Goal: Task Accomplishment & Management: Use online tool/utility

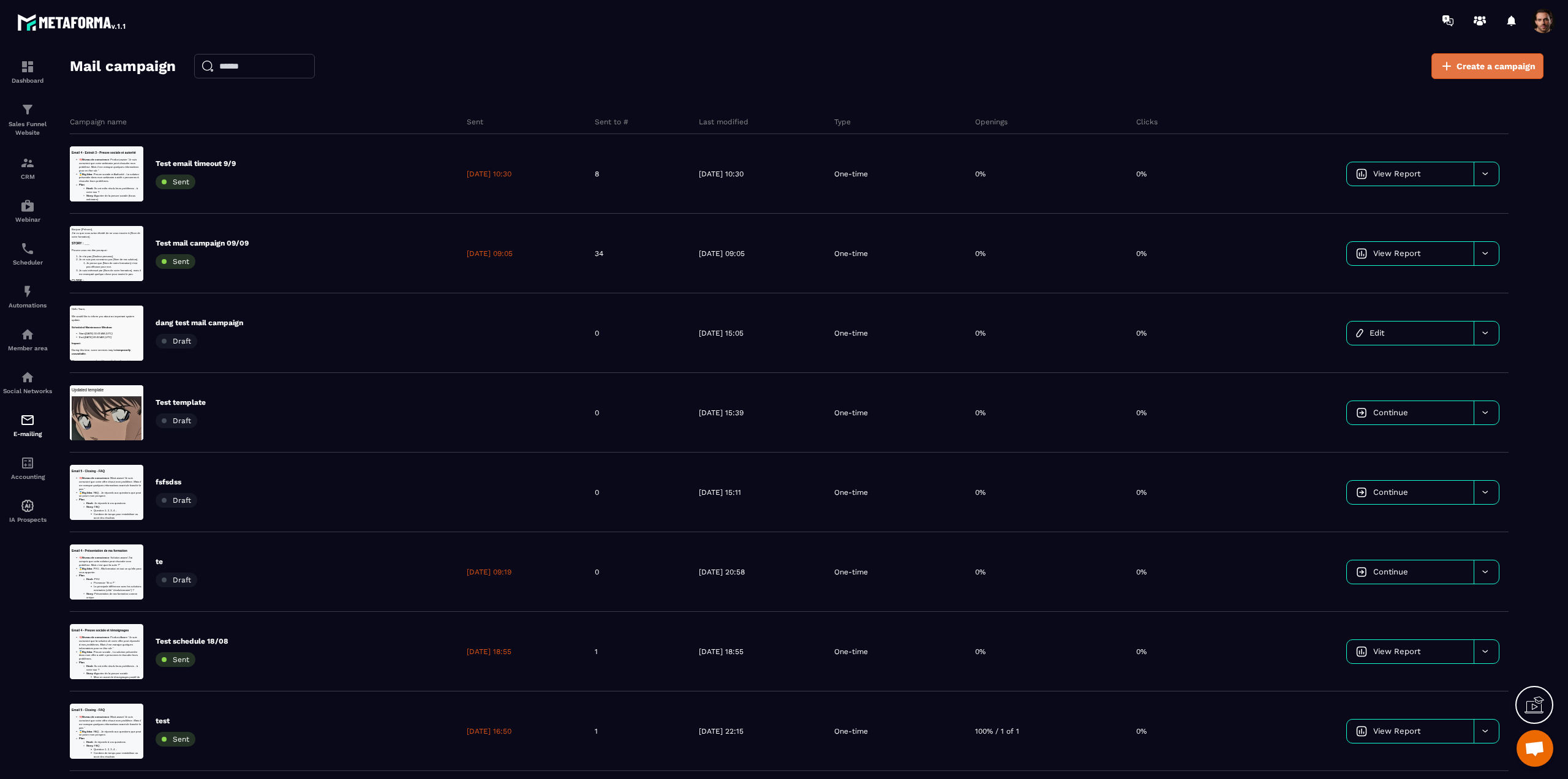
click at [1512, 62] on span "Create a campaign" at bounding box center [1496, 66] width 79 height 12
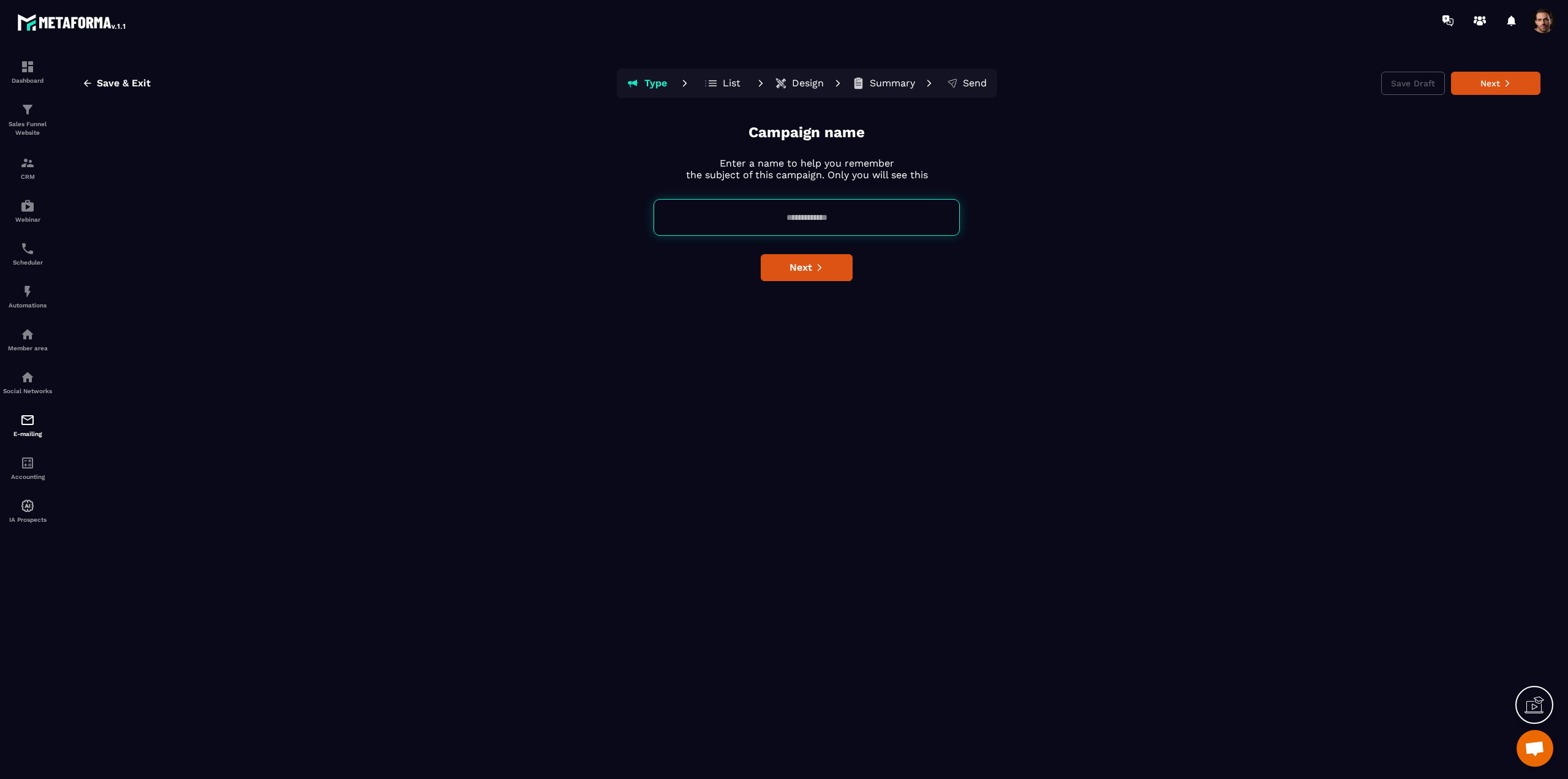
click at [801, 215] on input at bounding box center [807, 217] width 306 height 36
click at [16, 434] on div "E-mailing" at bounding box center [27, 425] width 49 height 25
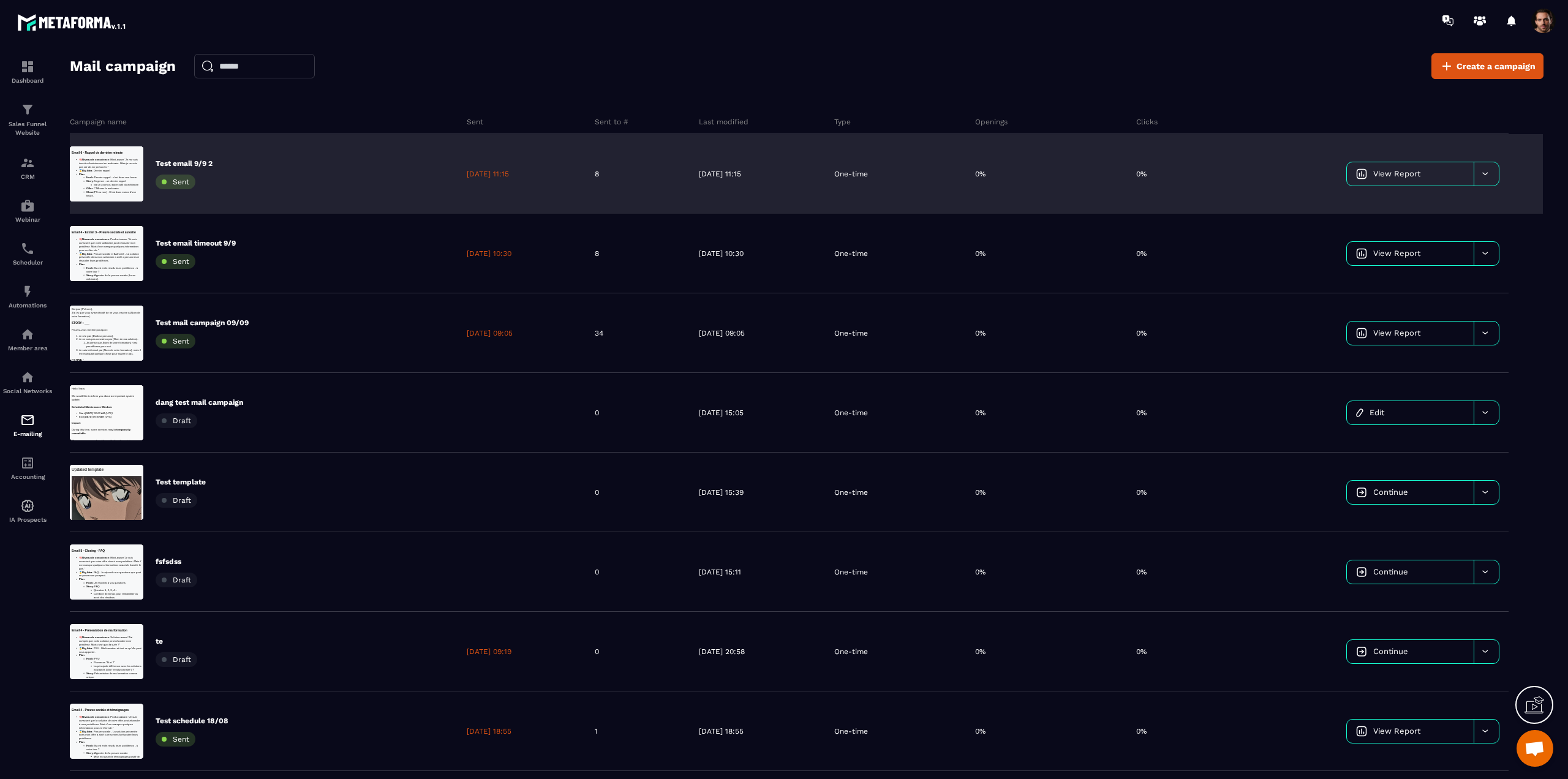
click at [1488, 175] on icon at bounding box center [1485, 174] width 9 height 9
click at [1377, 207] on span "Duplicate campaign" at bounding box center [1396, 205] width 75 height 9
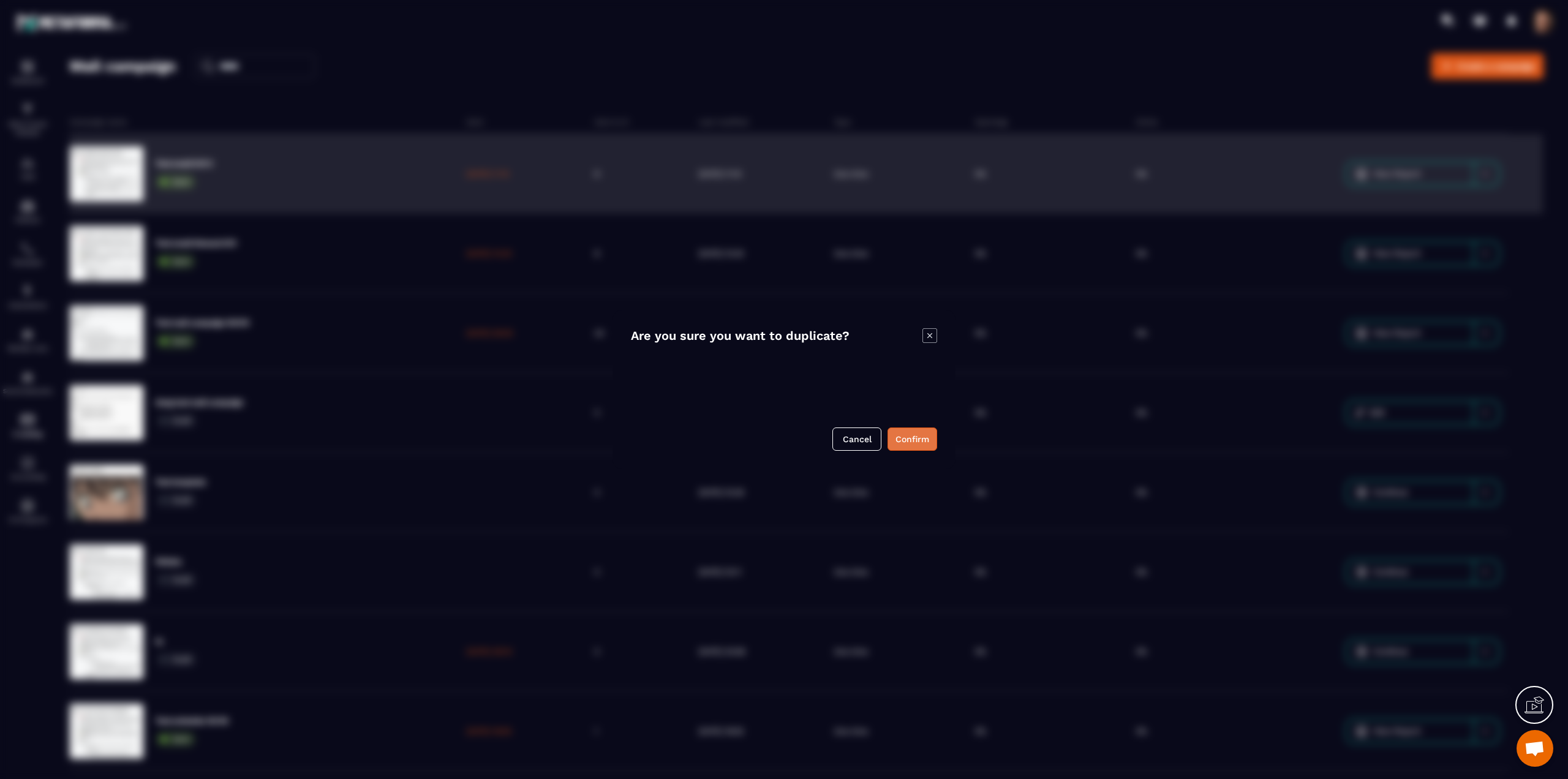
click at [906, 441] on button "Confirm" at bounding box center [912, 439] width 50 height 23
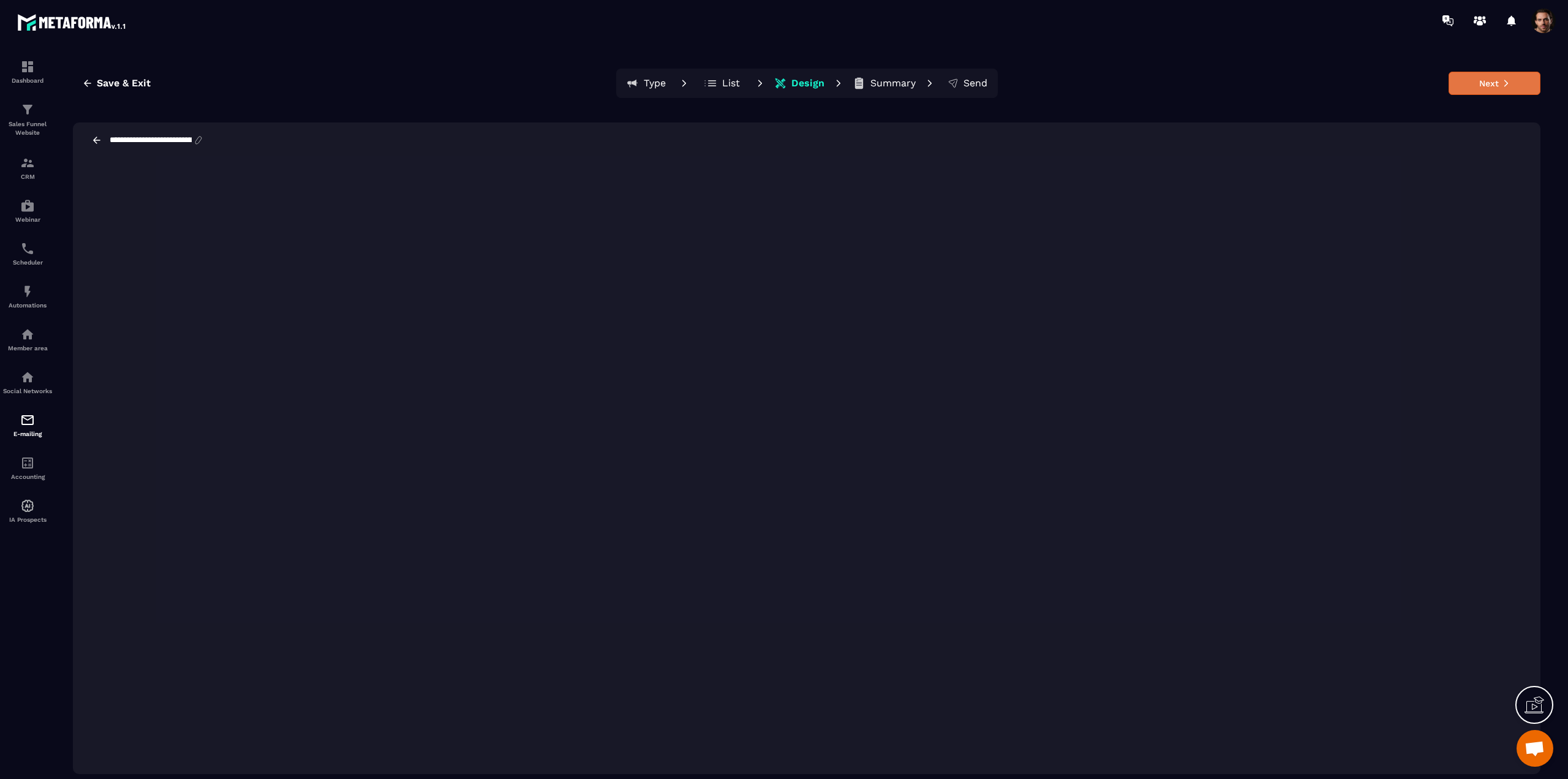
click at [1514, 89] on button "Next" at bounding box center [1494, 82] width 92 height 23
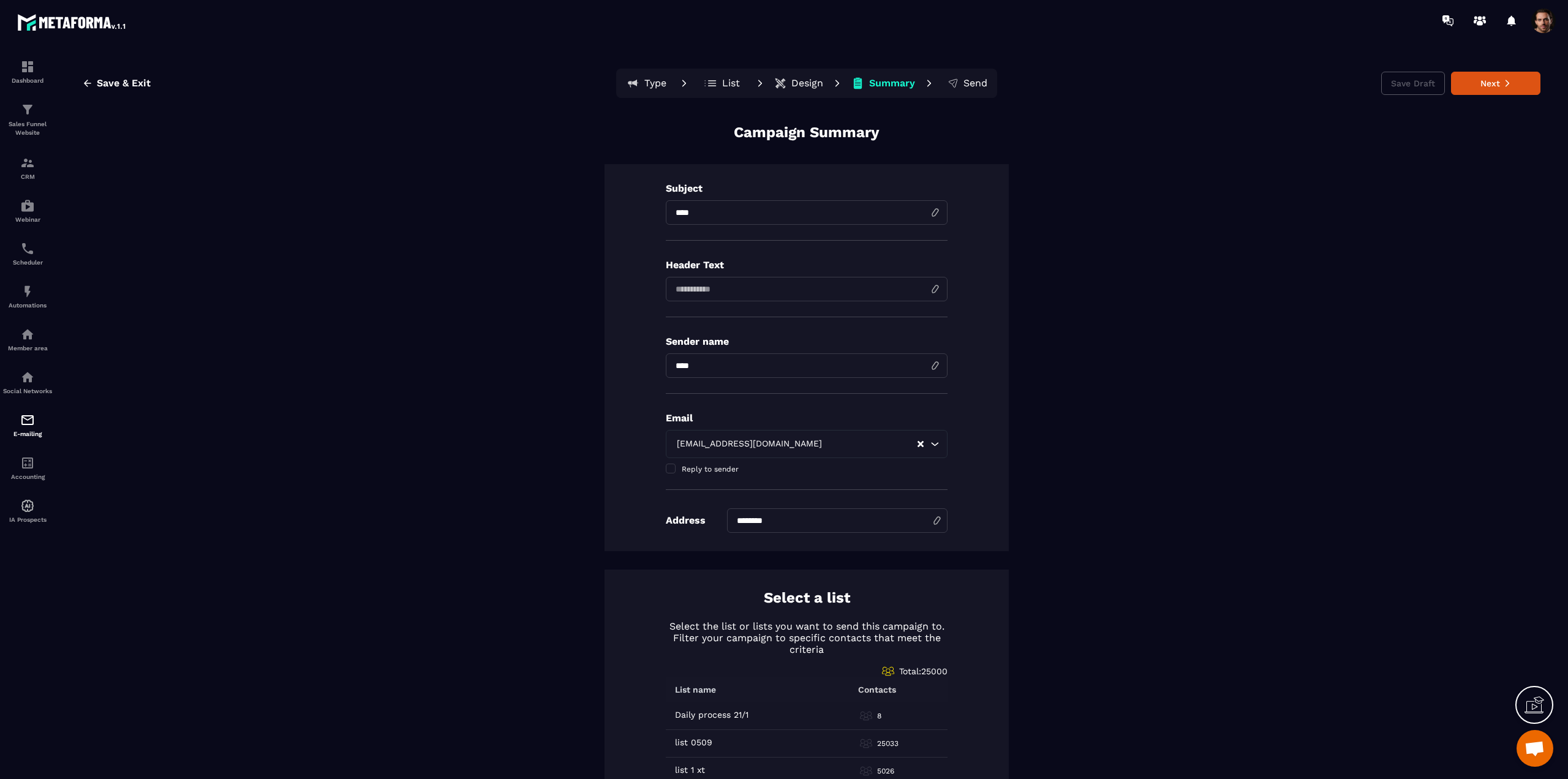
drag, startPoint x: 781, startPoint y: 217, endPoint x: 556, endPoint y: 229, distance: 225.3
click at [556, 229] on div "Campaign Summary Subject **** Header Text Sender name Email devtest@sebastienha…" at bounding box center [807, 623] width 1468 height 1002
type input "**********"
click at [1515, 82] on button "Next" at bounding box center [1495, 82] width 89 height 23
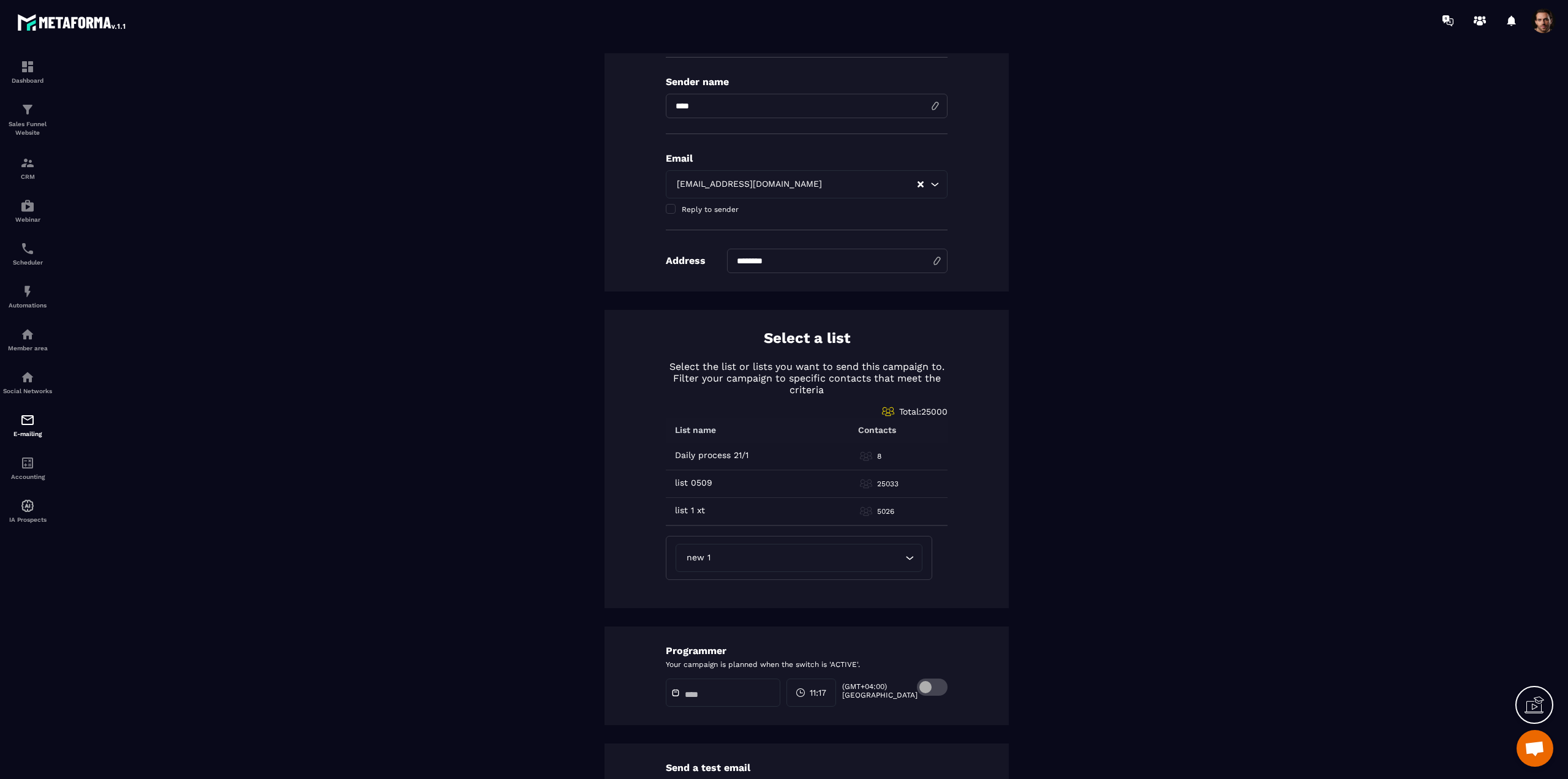
scroll to position [351, 0]
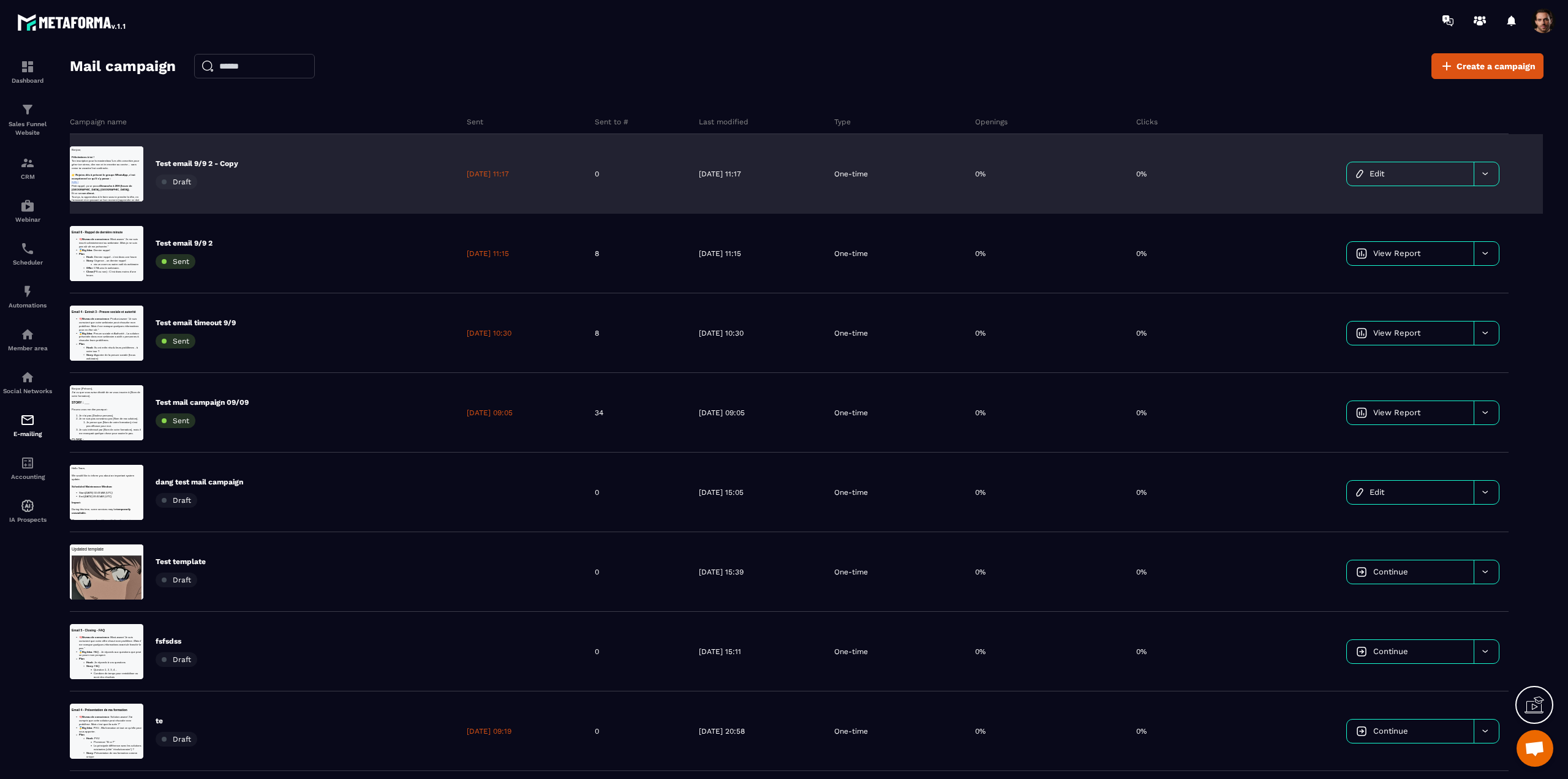
click at [310, 200] on div "Test email 9/9 2 - Copy Draft" at bounding box center [264, 174] width 388 height 79
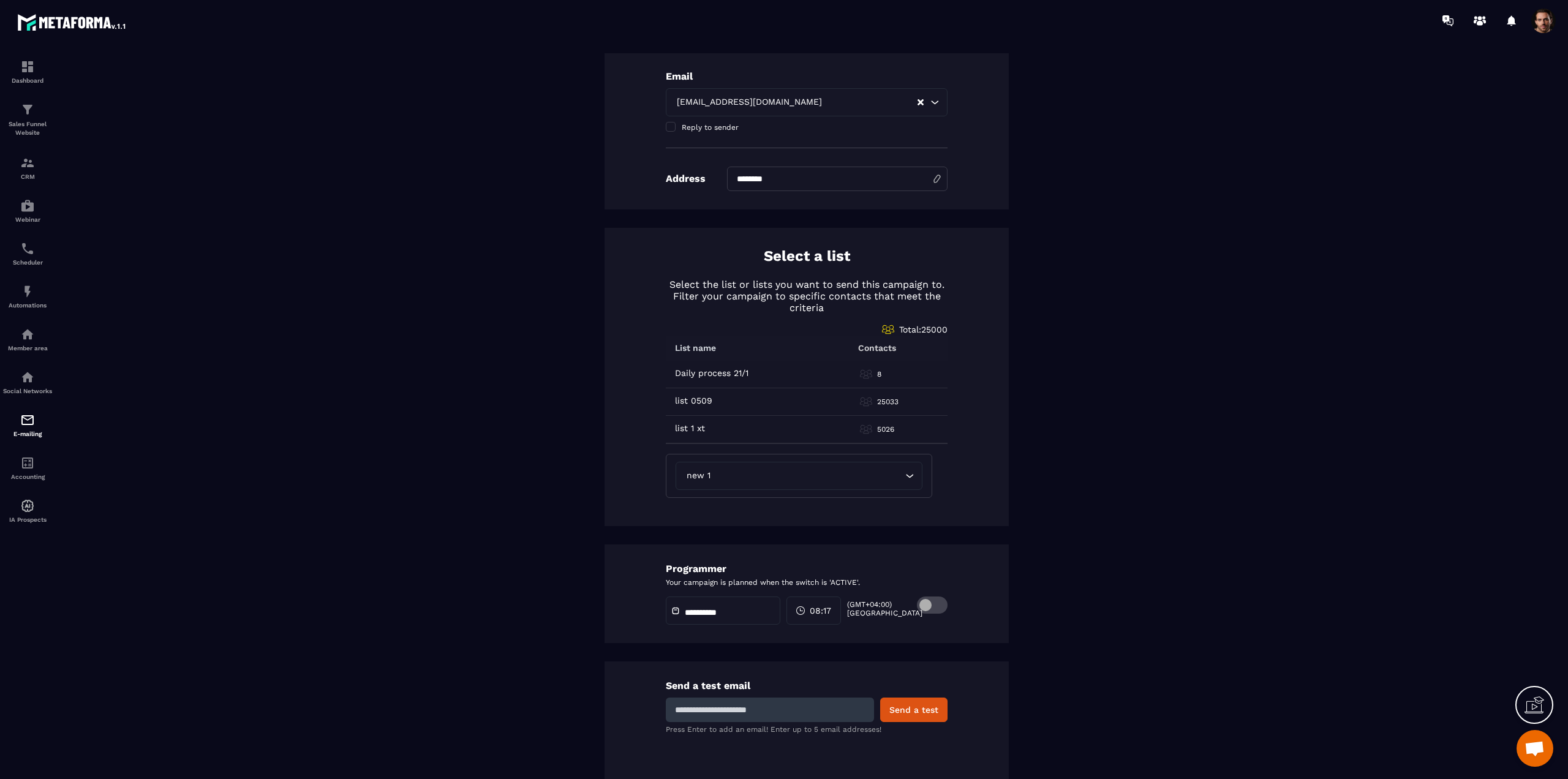
scroll to position [351, 0]
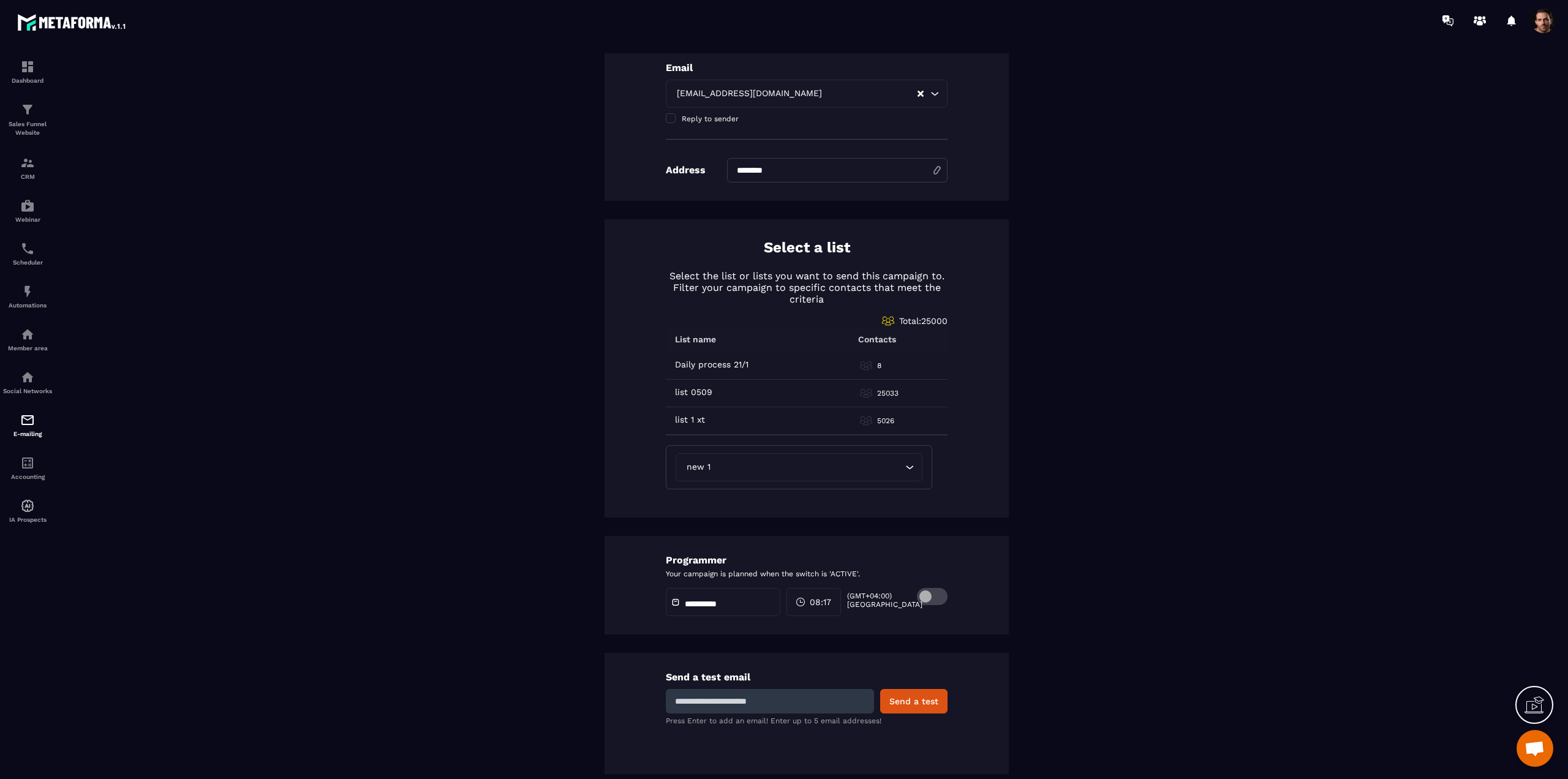
click at [931, 599] on span at bounding box center [931, 596] width 30 height 17
click at [805, 606] on icon at bounding box center [800, 602] width 10 height 10
click at [845, 691] on div "23" at bounding box center [853, 687] width 61 height 16
click at [920, 653] on div "Send a test email Send a test Press Enter to add an email! Enter up to 5 email …" at bounding box center [807, 713] width 404 height 121
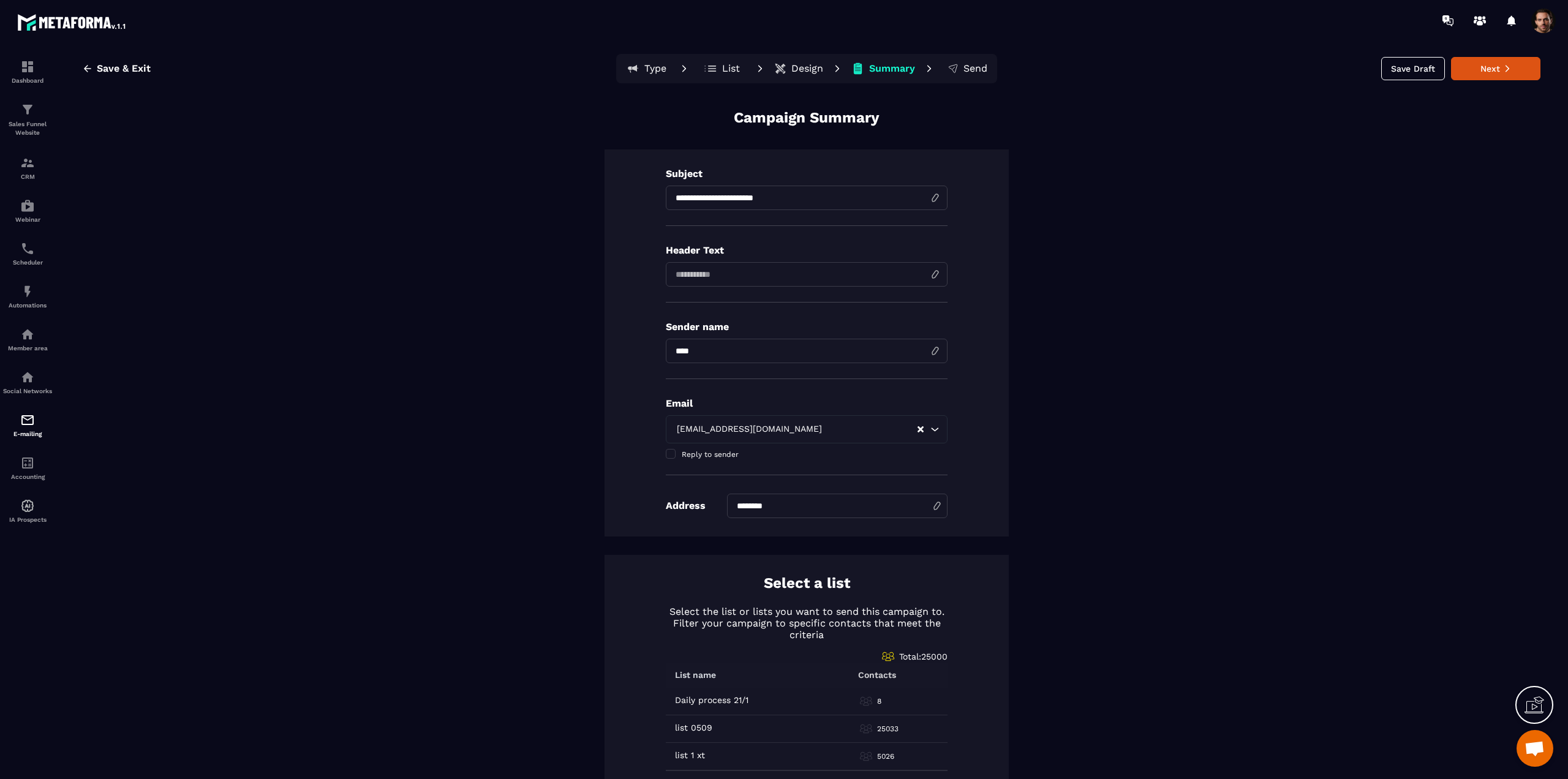
scroll to position [0, 0]
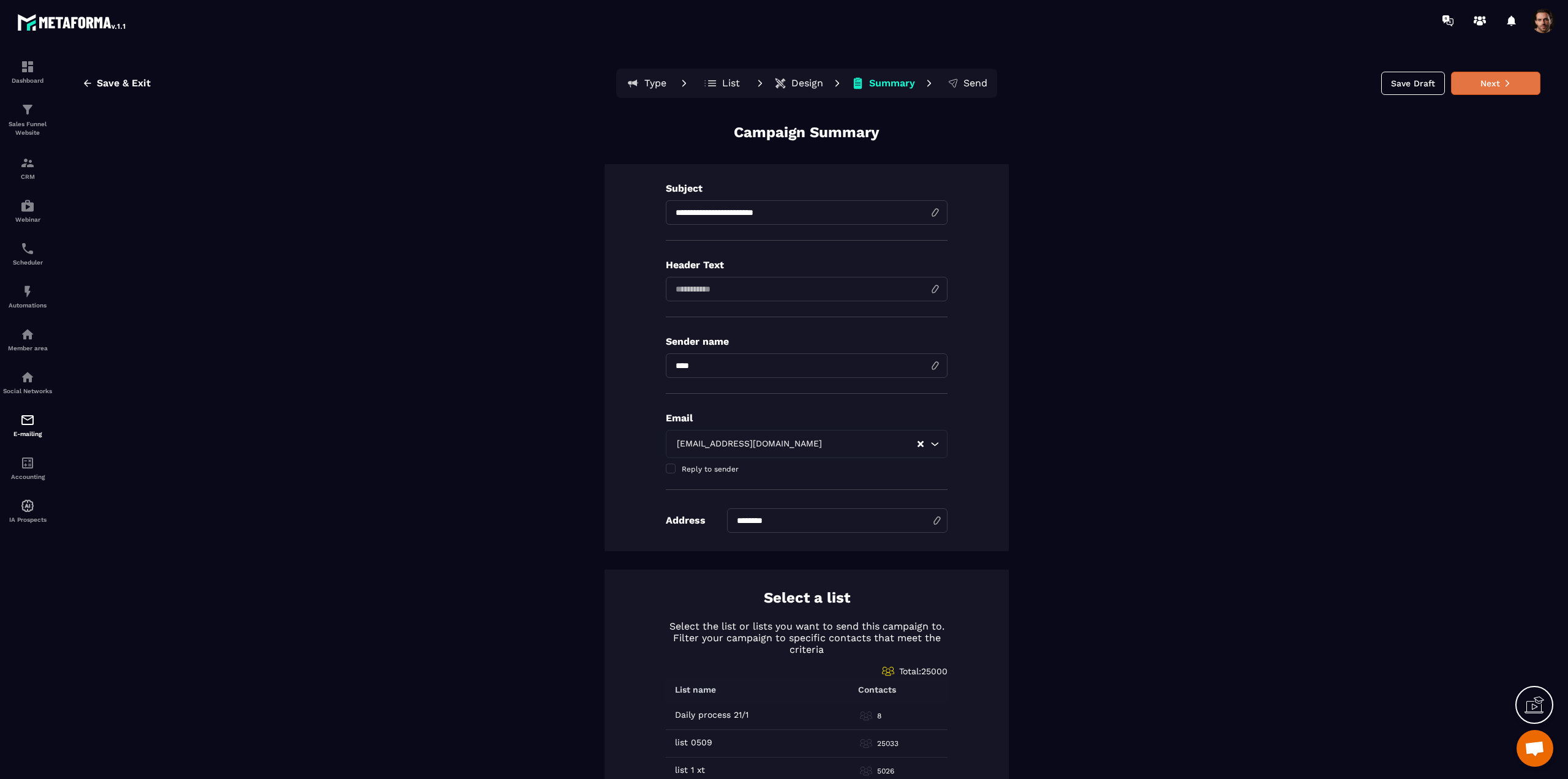
click at [1465, 74] on button "Next" at bounding box center [1495, 82] width 89 height 23
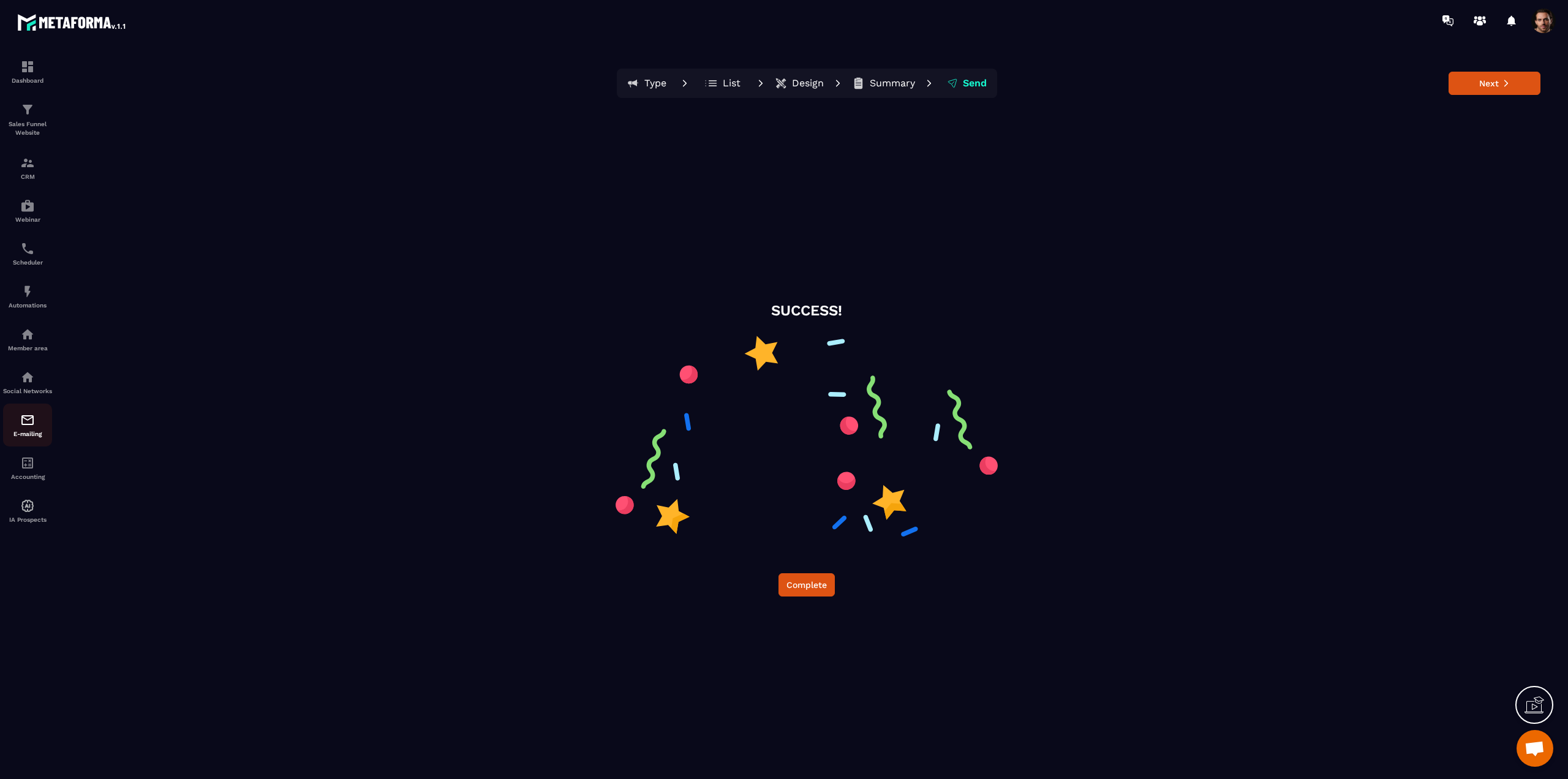
click at [33, 428] on img at bounding box center [27, 420] width 15 height 15
